Goal: Task Accomplishment & Management: Manage account settings

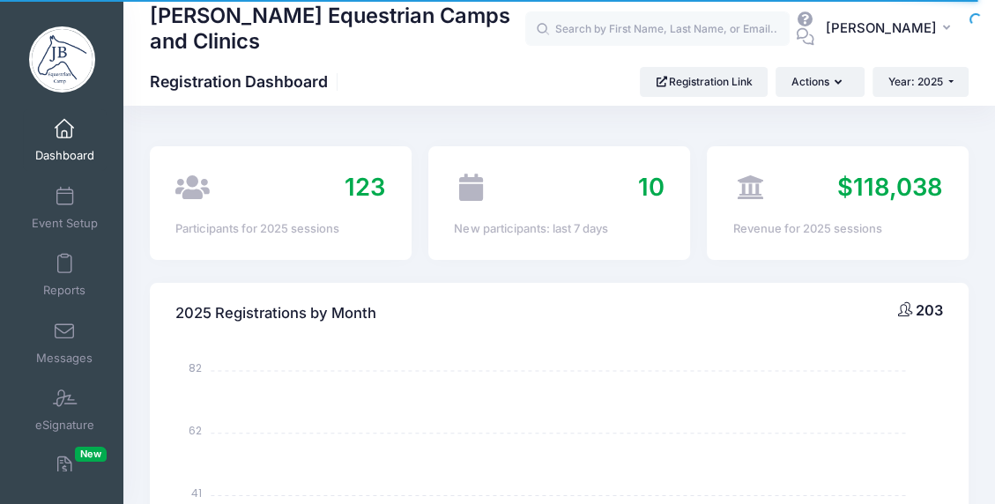
select select
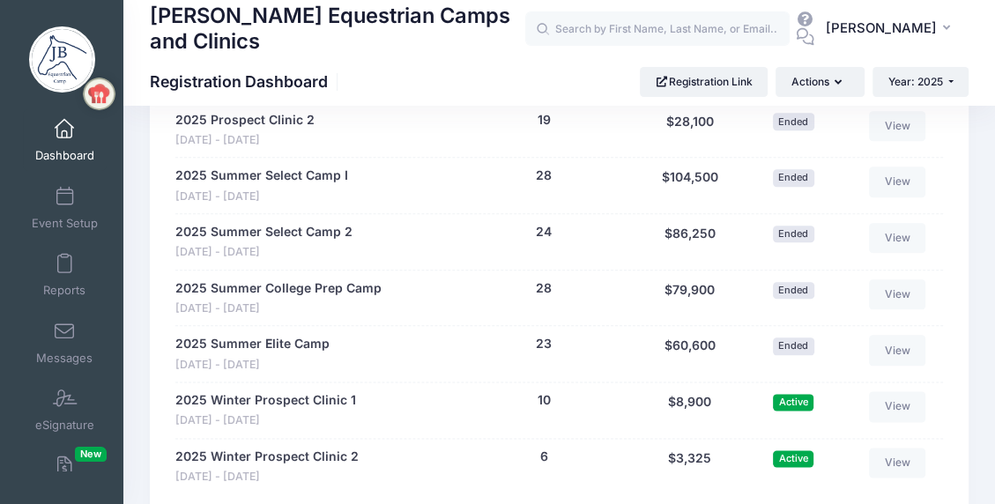
scroll to position [1586, 0]
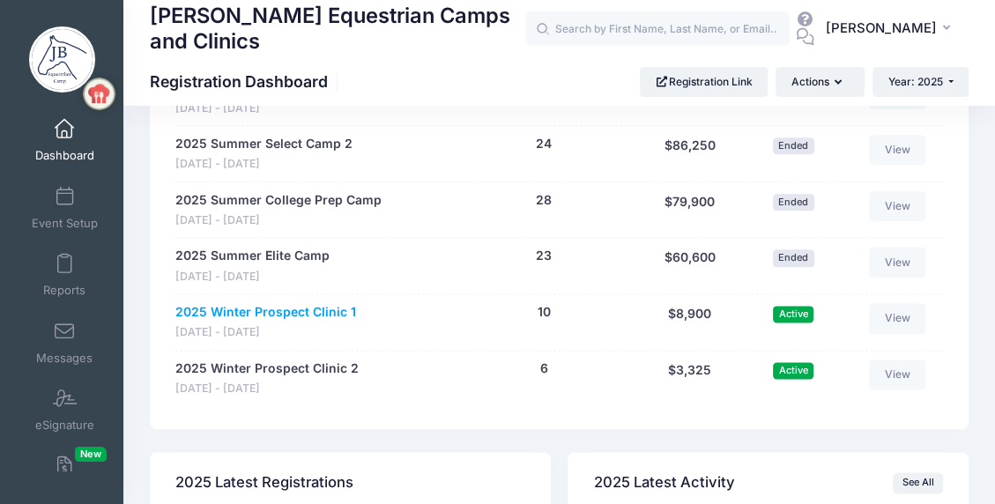
click at [333, 305] on link "2025 Winter Prospect Clinic 1" at bounding box center [265, 312] width 181 height 19
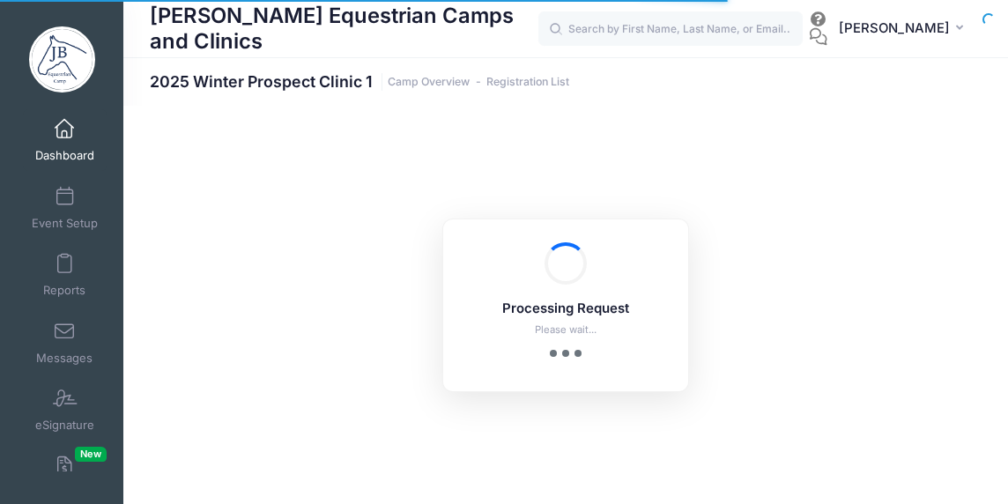
select select "10"
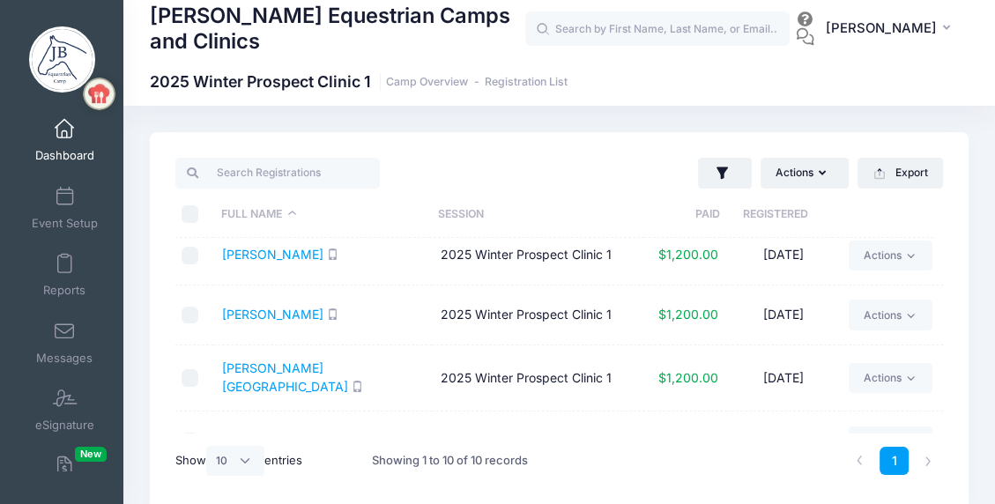
scroll to position [398, 0]
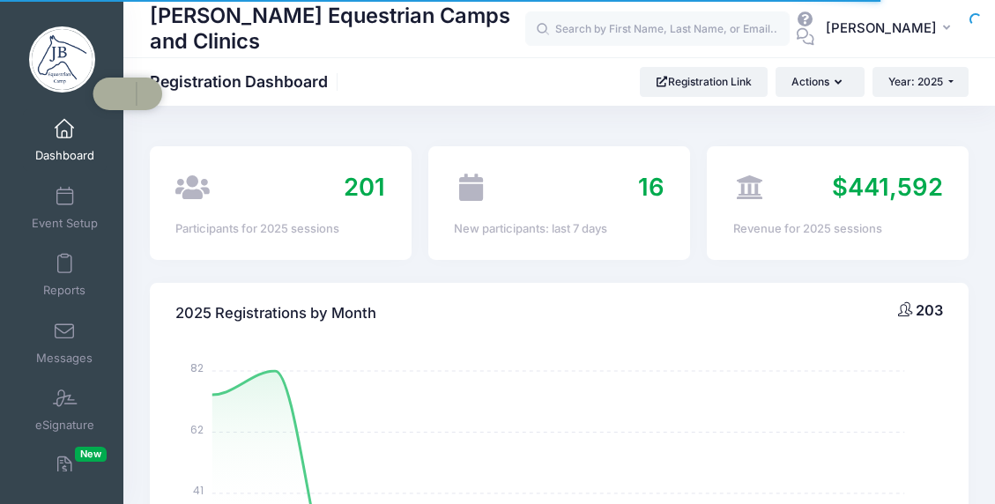
select select
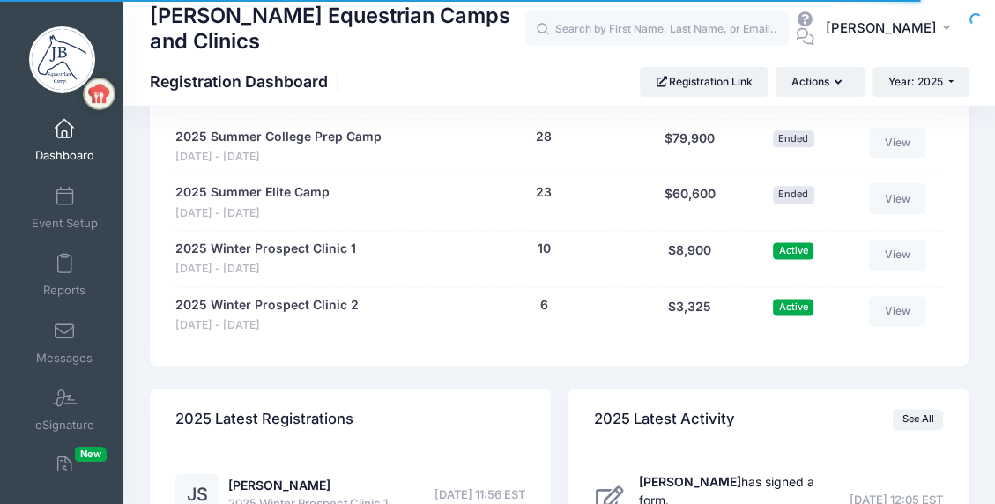
scroll to position [1586, 0]
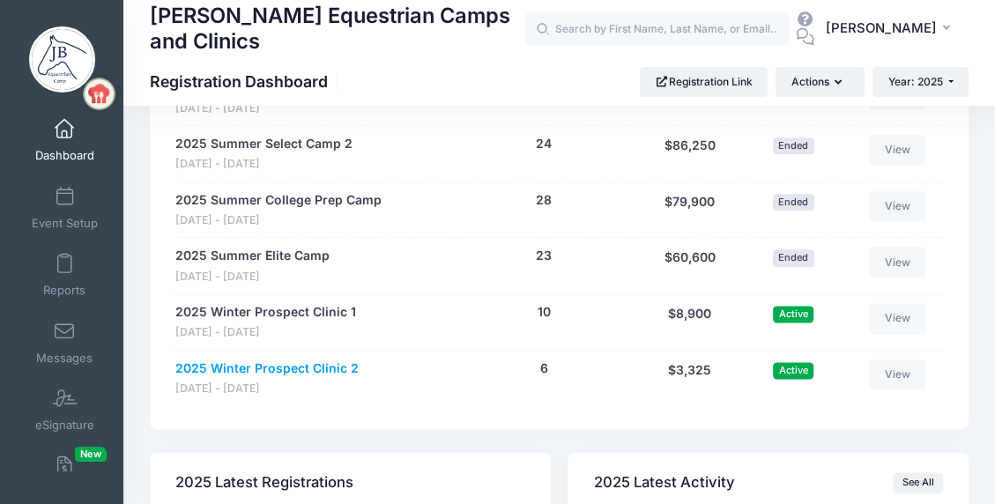
click at [283, 367] on link "2025 Winter Prospect Clinic 2" at bounding box center [266, 369] width 183 height 19
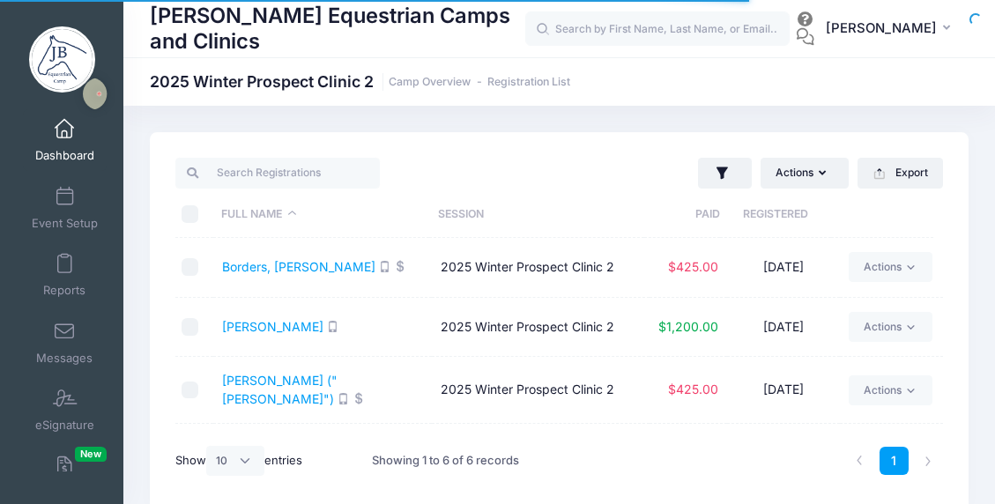
select select "10"
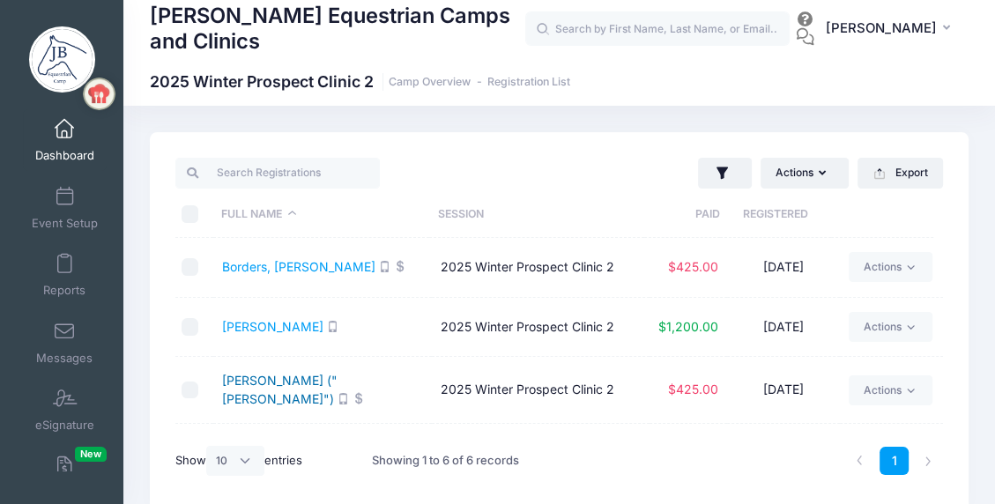
click at [298, 383] on link "Larson, Charlotte ("Charley")" at bounding box center [279, 389] width 115 height 33
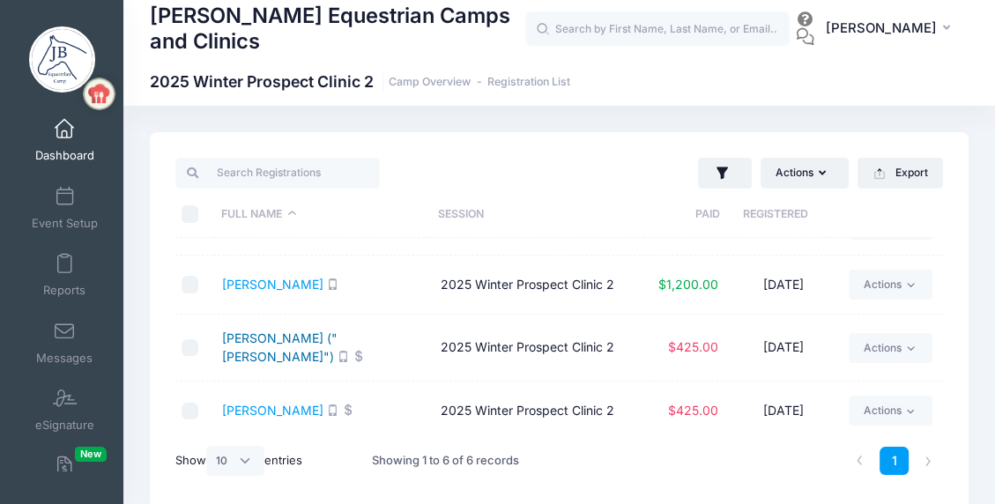
scroll to position [88, 0]
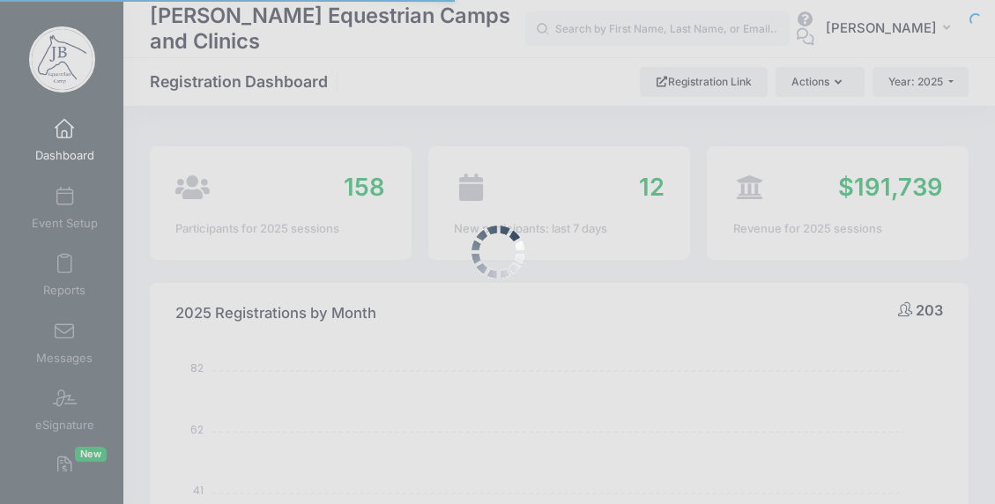
select select
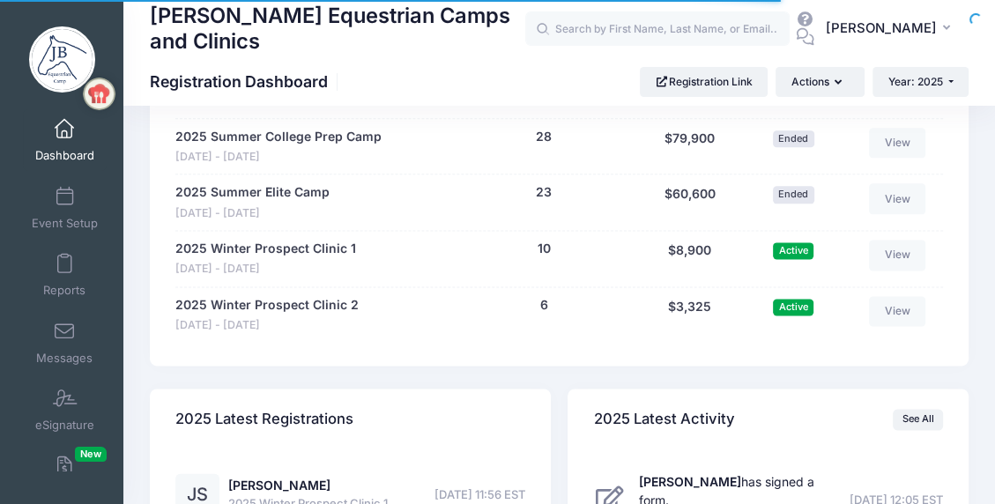
scroll to position [1586, 0]
